Goal: Task Accomplishment & Management: Complete application form

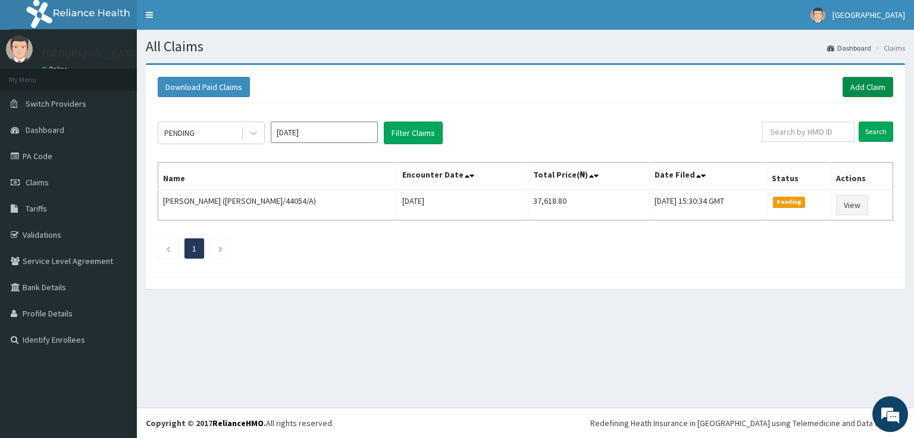
click at [867, 79] on link "Add Claim" at bounding box center [868, 87] width 51 height 20
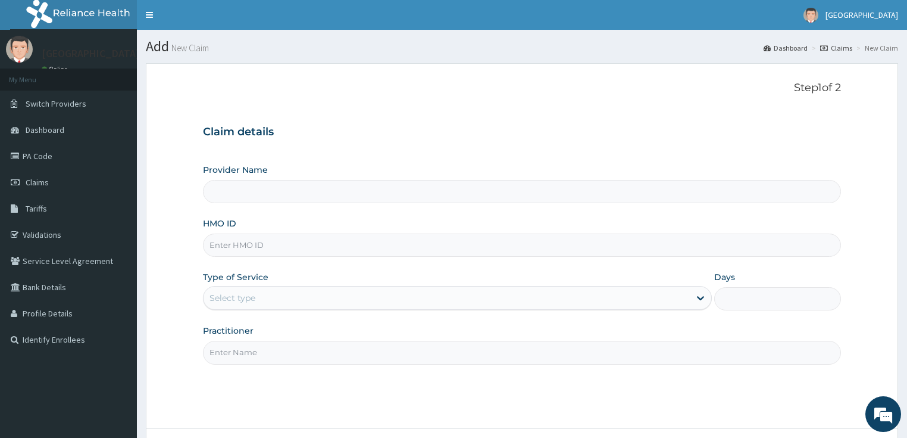
type input "[GEOGRAPHIC_DATA]"
click at [248, 245] on input "HMO ID" at bounding box center [522, 244] width 639 height 23
paste input "RC/BUA/260693-B"
type input "RC/BUA/260693-B"
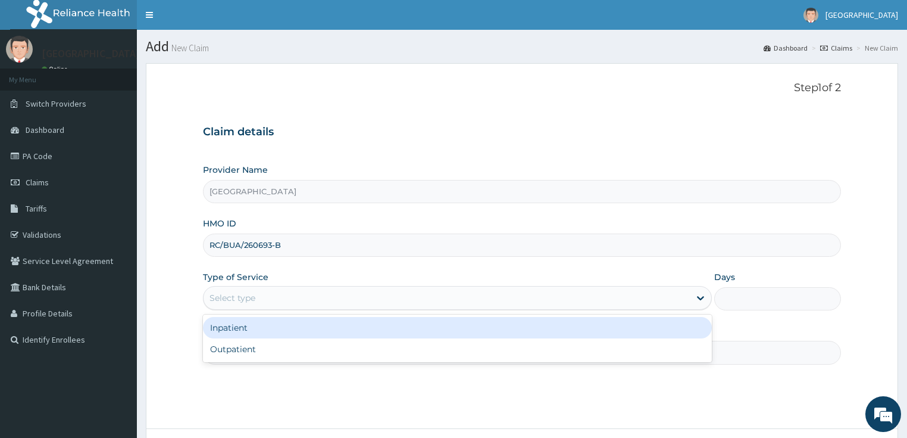
click at [238, 299] on div "Select type" at bounding box center [233, 298] width 46 height 12
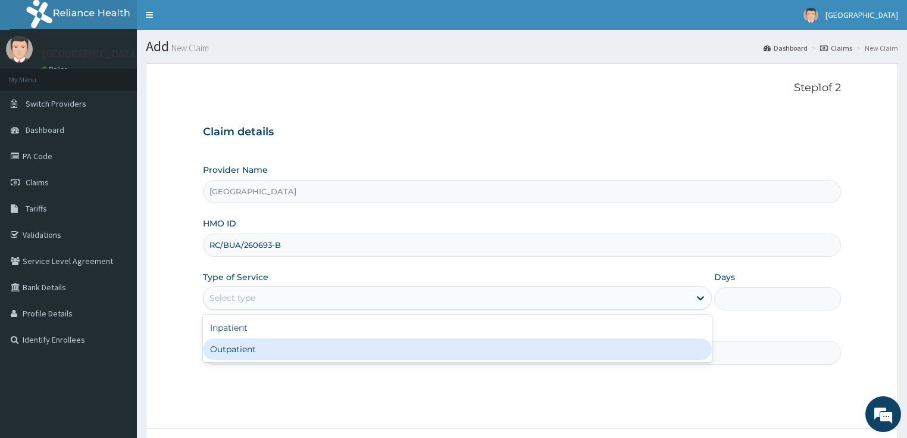
click at [227, 352] on div "Outpatient" at bounding box center [457, 348] width 509 height 21
type input "1"
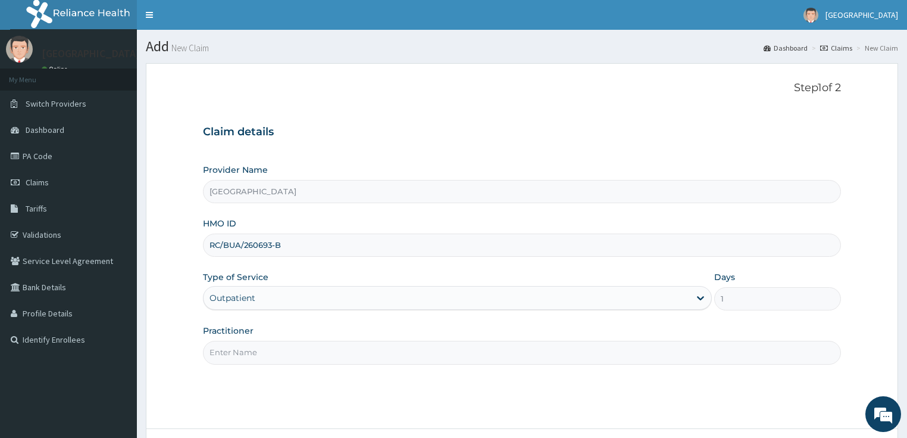
click at [284, 246] on input "RC/BUA/260693-B" at bounding box center [522, 244] width 639 height 23
type input "R"
type input "V"
paste input "OKB/10883/A"
type input "OKB/10883/A"
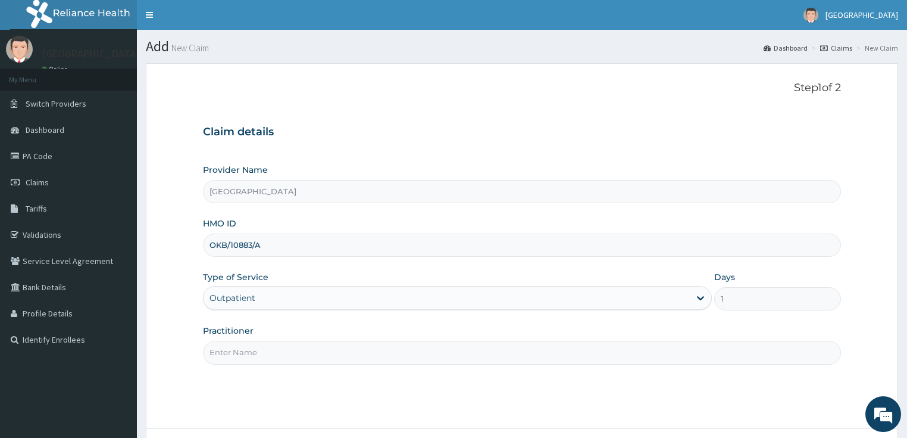
drag, startPoint x: 586, startPoint y: 331, endPoint x: 572, endPoint y: 335, distance: 14.3
click at [582, 331] on div "Practitioner" at bounding box center [522, 343] width 639 height 39
click at [279, 342] on input "Practitioner" at bounding box center [522, 351] width 639 height 23
type input "DR SHOKOYA"
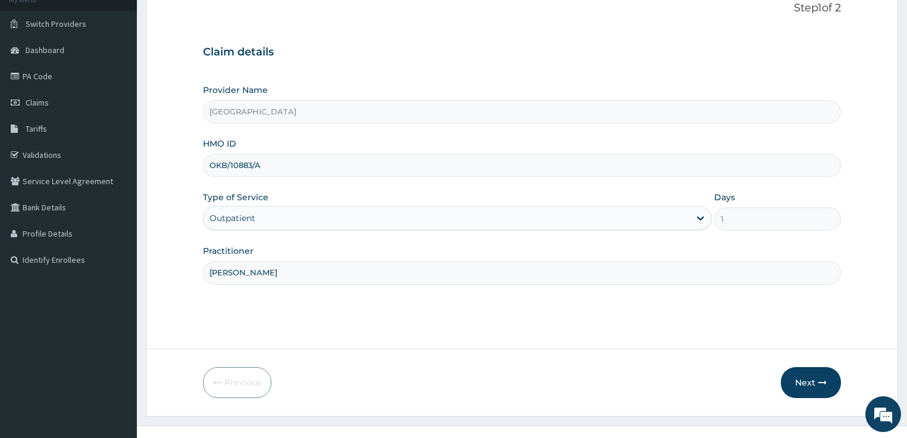
scroll to position [97, 0]
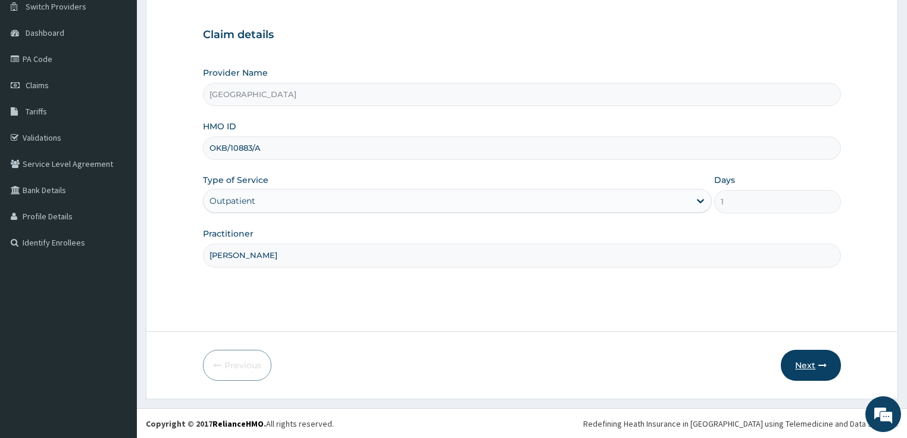
click at [818, 364] on button "Next" at bounding box center [811, 364] width 60 height 31
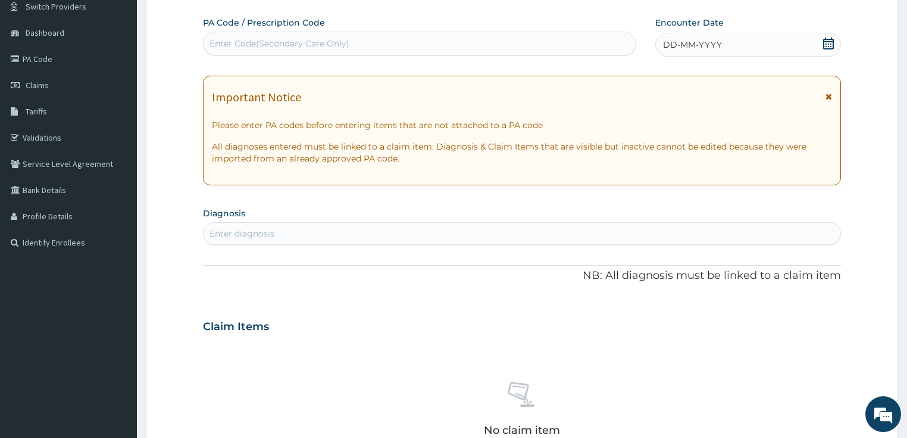
click at [304, 45] on div "Enter Code(Secondary Care Only)" at bounding box center [280, 44] width 140 height 12
paste input "PA/4A9ADA"
type input "PA/4A9ADA"
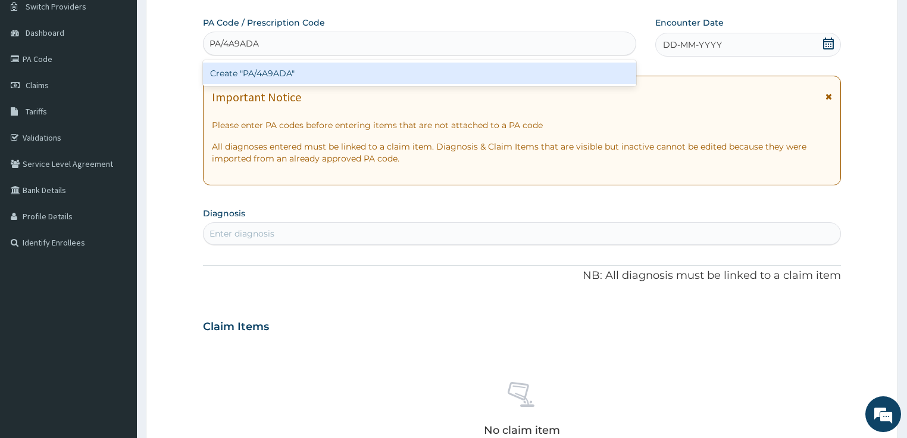
click at [273, 71] on div "Create "PA/4A9ADA"" at bounding box center [419, 73] width 433 height 21
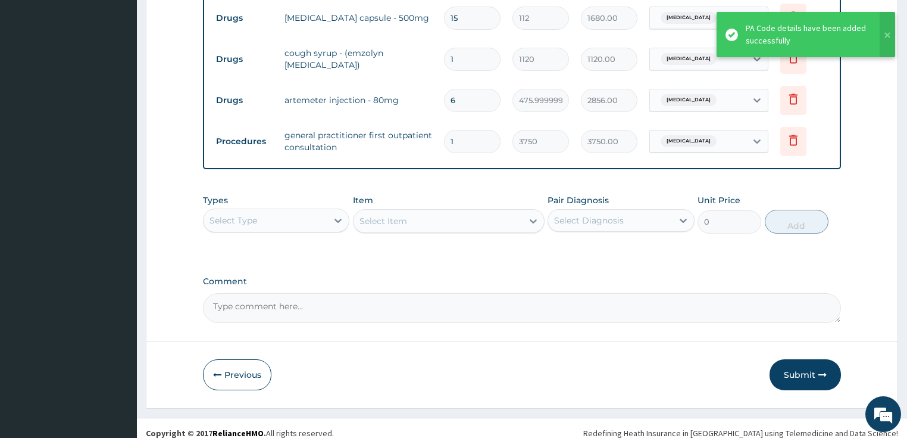
scroll to position [526, 0]
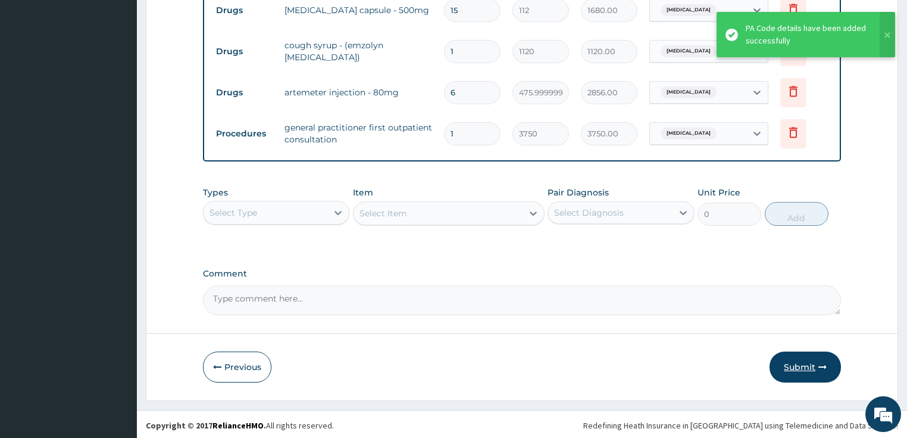
click at [805, 360] on button "Submit" at bounding box center [805, 366] width 71 height 31
